Goal: Task Accomplishment & Management: Manage account settings

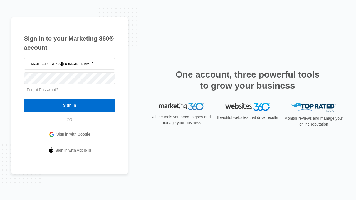
type input "dankie614@gmail.com"
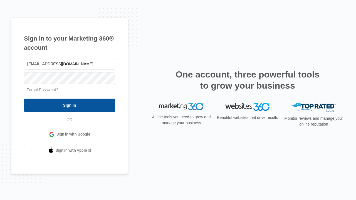
click at [70, 105] on input "Sign In" at bounding box center [69, 105] width 91 height 13
